Goal: Navigation & Orientation: Find specific page/section

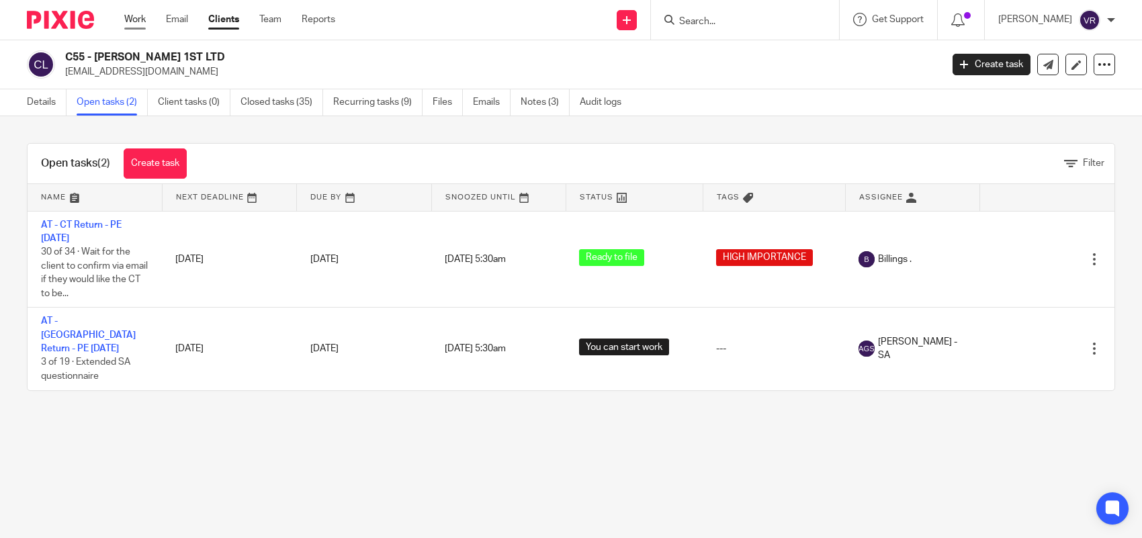
click at [136, 15] on link "Work" at bounding box center [134, 19] width 21 height 13
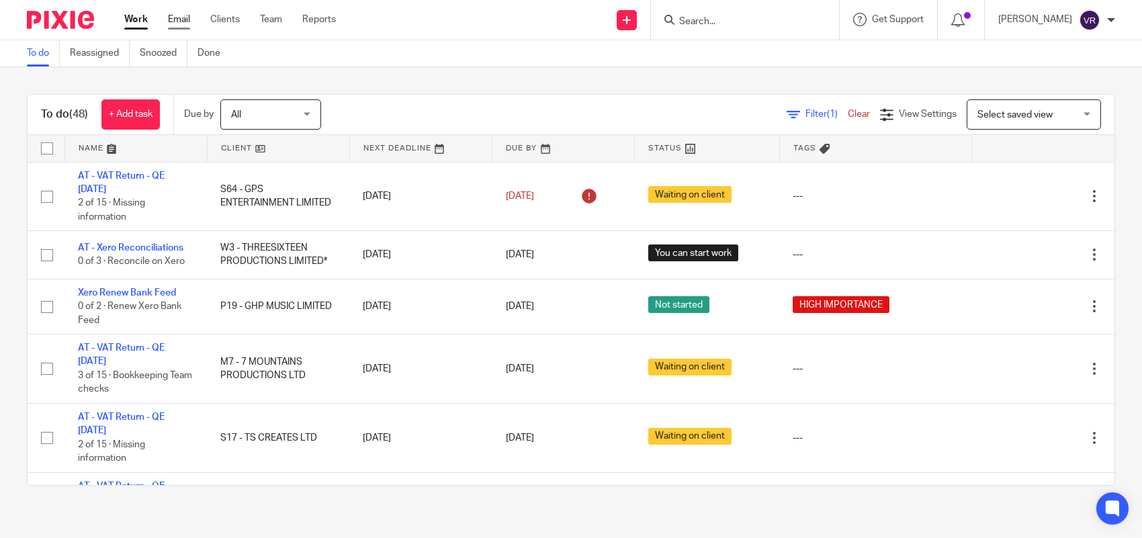
click at [181, 17] on link "Email" at bounding box center [179, 19] width 22 height 13
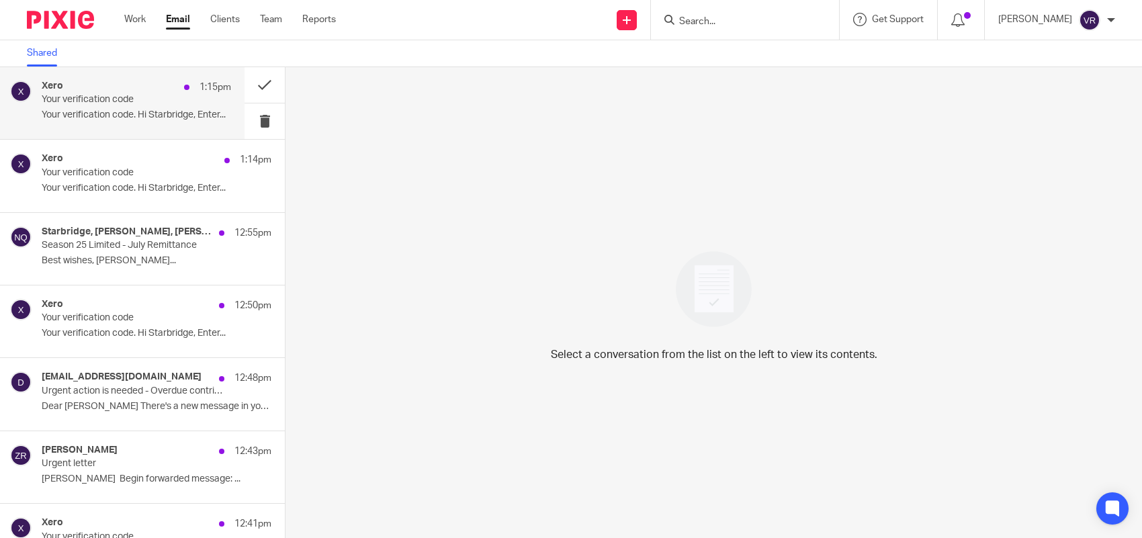
click at [139, 107] on div "Xero 1:15pm Your verification code Your verification code. Hi Starbridge, Enter…" at bounding box center [136, 103] width 189 height 45
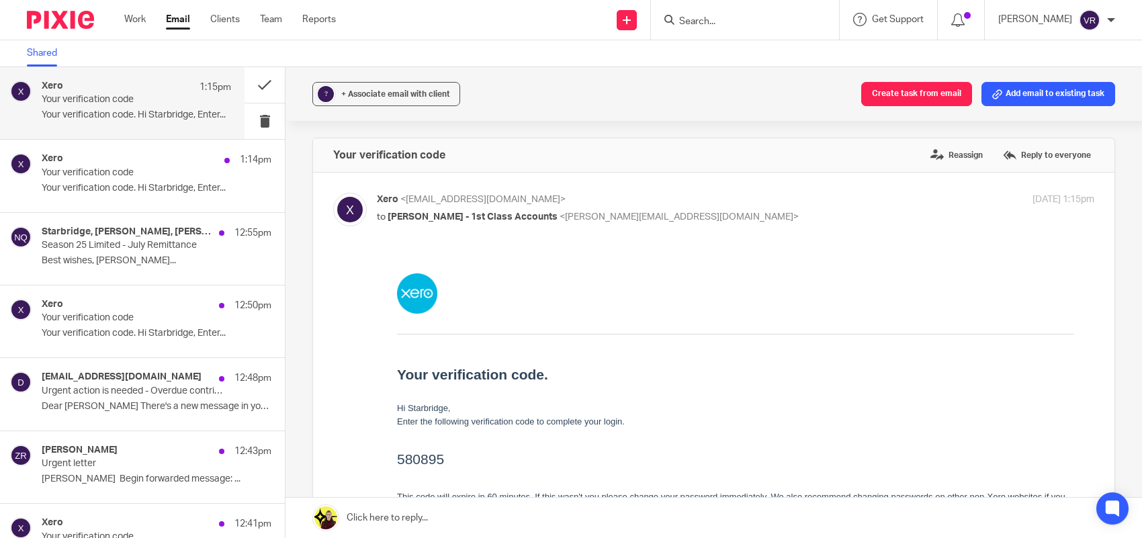
scroll to position [84, 0]
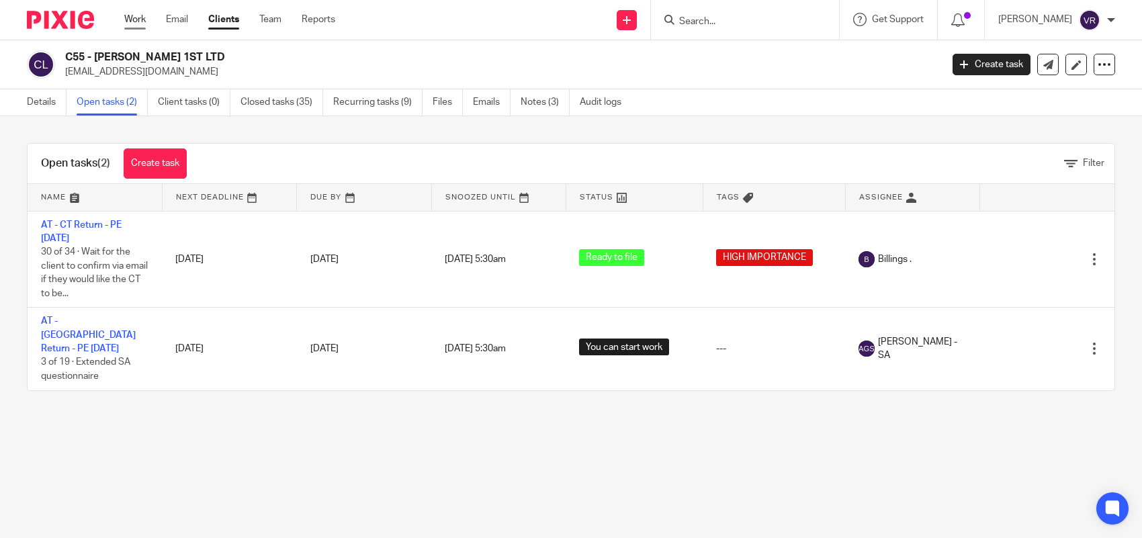
click at [139, 21] on link "Work" at bounding box center [134, 19] width 21 height 13
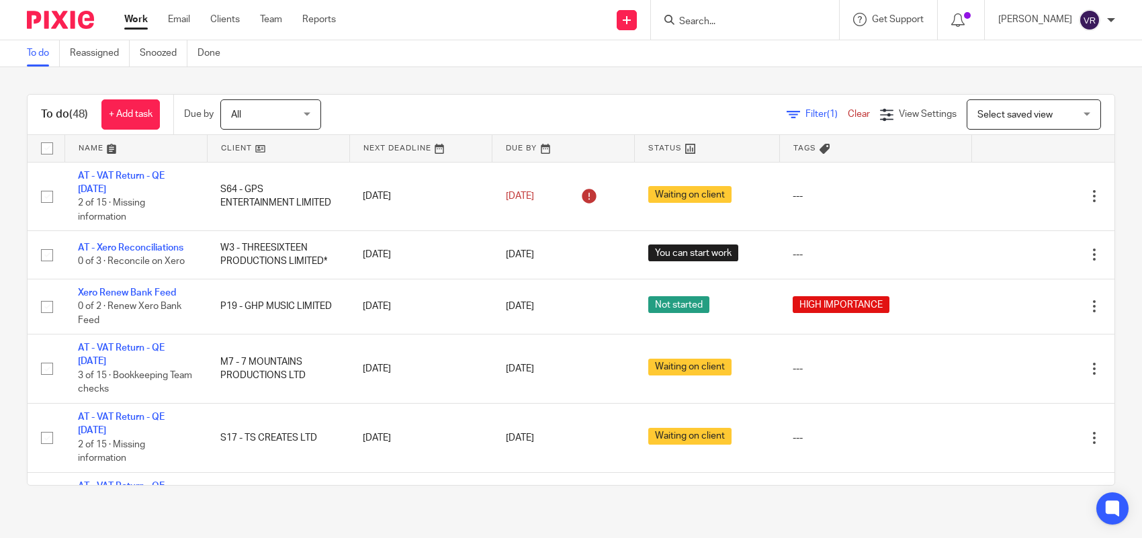
click at [794, 122] on div "Filter (1) Clear View Settings View Settings (1) Filters Clear Save Manage save…" at bounding box center [730, 114] width 770 height 30
click at [805, 118] on span "Filter (1)" at bounding box center [826, 113] width 42 height 9
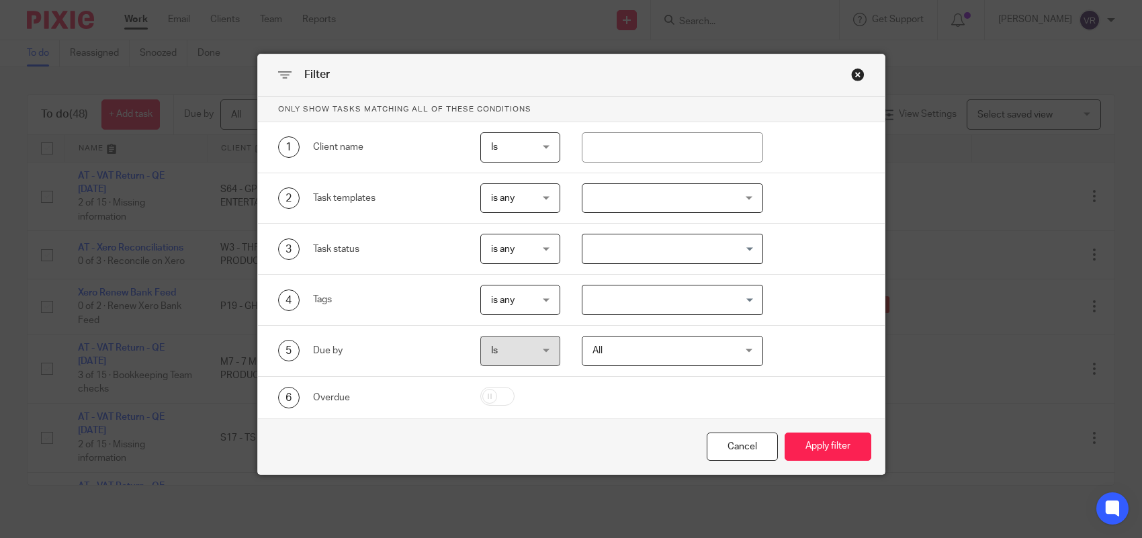
click at [858, 75] on div "Filter" at bounding box center [571, 75] width 627 height 42
click at [854, 75] on div "Close this dialog window" at bounding box center [857, 74] width 13 height 13
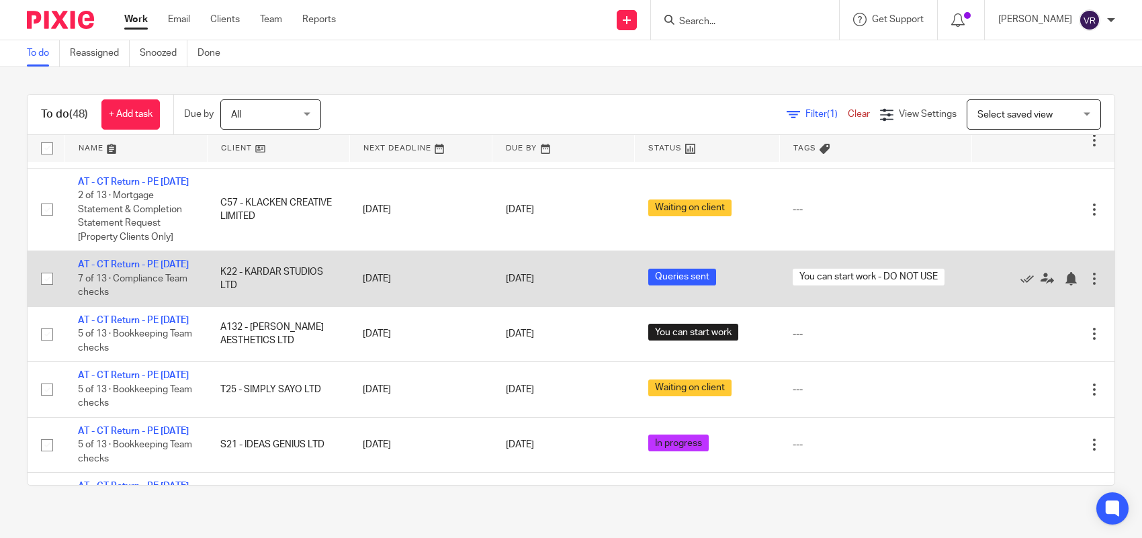
scroll to position [2022, 0]
